Goal: Information Seeking & Learning: Learn about a topic

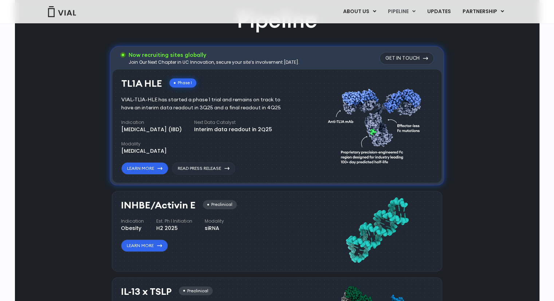
scroll to position [491, 0]
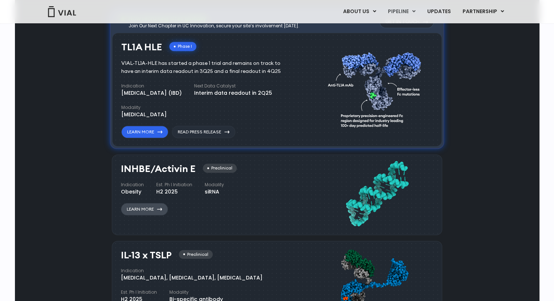
click at [143, 211] on link "Learn More" at bounding box center [144, 209] width 47 height 12
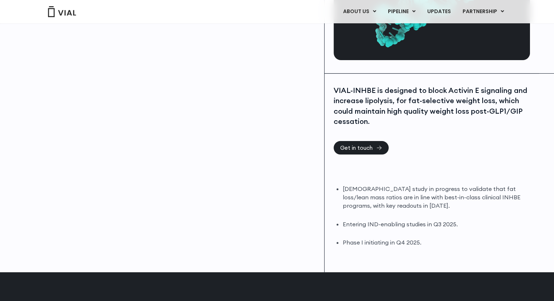
scroll to position [146, 0]
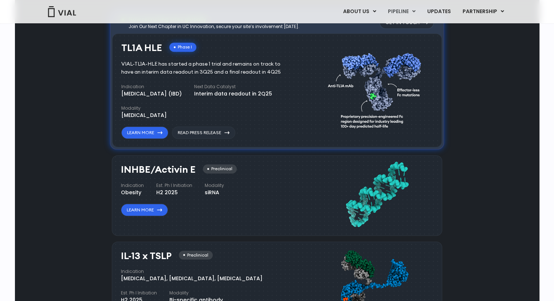
scroll to position [564, 0]
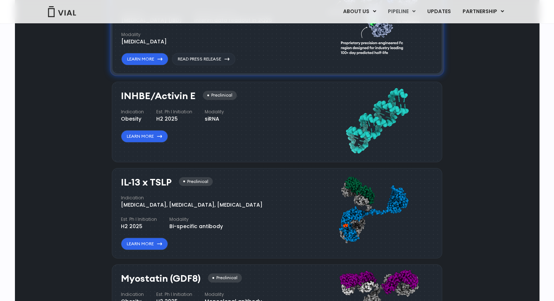
click at [312, 139] on div "INHBE/Activin E Preclinical Indication Obesity Est. Ph I Initiation H2 2025 Mod…" at bounding box center [219, 120] width 196 height 66
click at [184, 122] on div "INHBE/Activin E Preclinical Indication Obesity Est. Ph I Initiation H2 2025 Mod…" at bounding box center [209, 117] width 176 height 52
click at [159, 136] on icon at bounding box center [159, 136] width 5 height 3
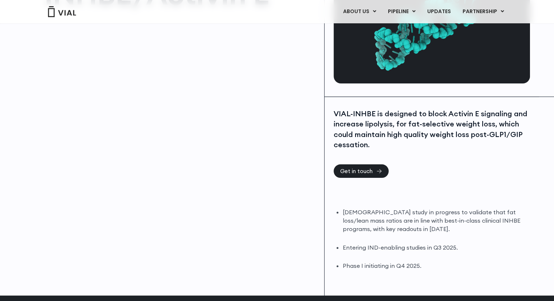
scroll to position [146, 0]
